Goal: Complete application form

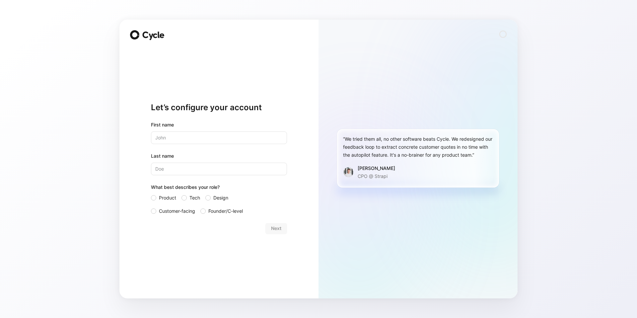
click at [229, 141] on input "text" at bounding box center [219, 137] width 136 height 13
type input "[PERSON_NAME]"
click at [186, 200] on label "Tech" at bounding box center [191, 198] width 19 height 8
click at [182, 194] on input "Tech" at bounding box center [182, 194] width 0 height 0
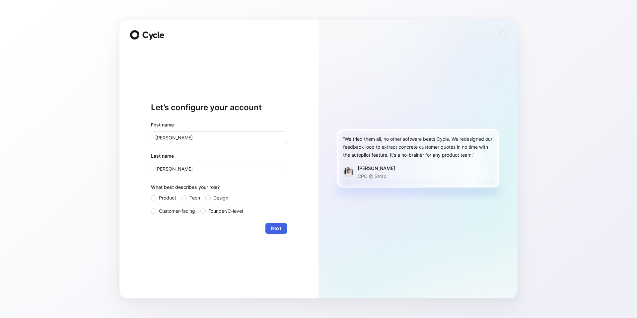
click at [278, 225] on span "Next" at bounding box center [276, 228] width 10 height 8
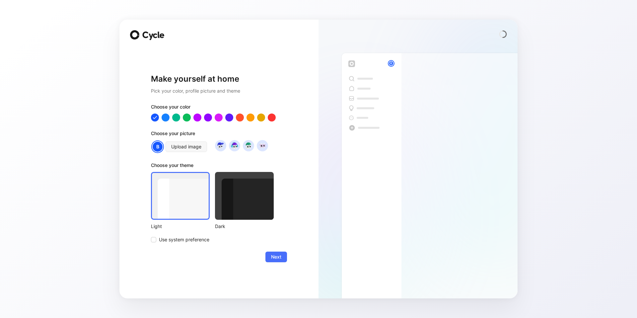
click at [190, 204] on div at bounding box center [180, 196] width 59 height 48
click at [283, 256] on button "Next" at bounding box center [277, 257] width 22 height 11
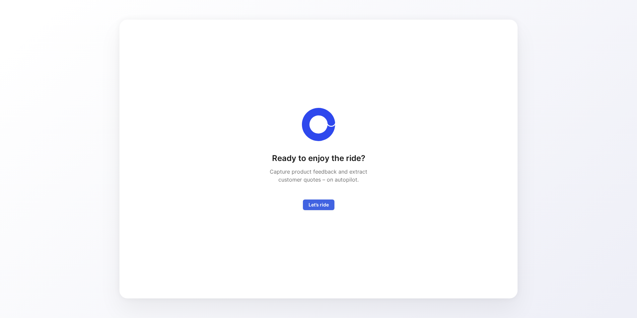
click at [319, 206] on span "Let’s ride" at bounding box center [319, 205] width 20 height 8
